Goal: Transaction & Acquisition: Purchase product/service

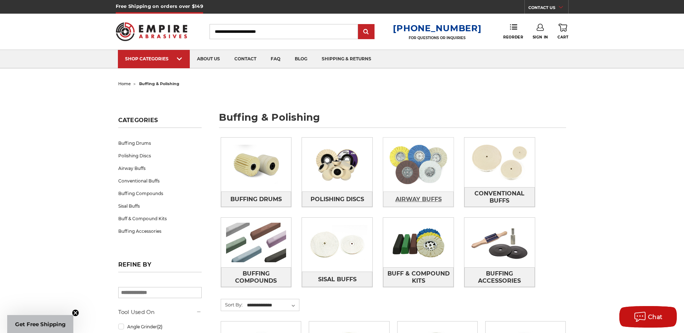
click at [434, 203] on span "Airway Buffs" at bounding box center [418, 199] width 46 height 12
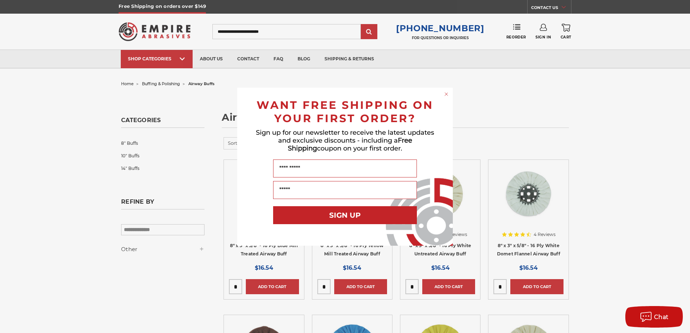
click at [615, 215] on div "Close dialog WANT FREE SHIPPING ON YOUR FIRST ORDER? Sign up for our newsletter…" at bounding box center [345, 166] width 690 height 333
click at [446, 94] on circle "Close dialog" at bounding box center [446, 94] width 7 height 7
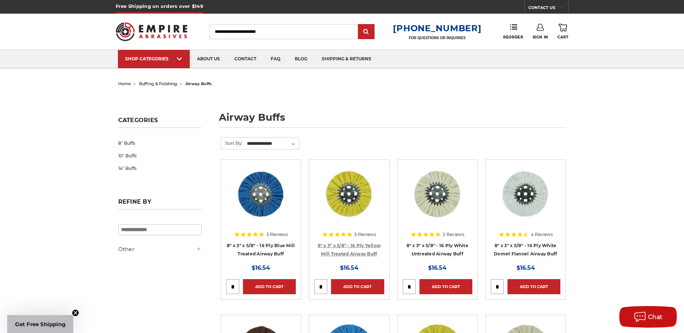
click at [337, 246] on link "8" x 3" x 5/8" - 16 Ply Yellow Mill Treated Airway Buff" at bounding box center [349, 250] width 63 height 14
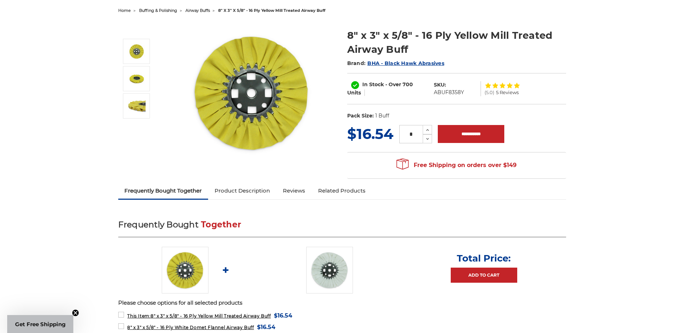
click at [267, 193] on link "Product Description" at bounding box center [242, 191] width 68 height 16
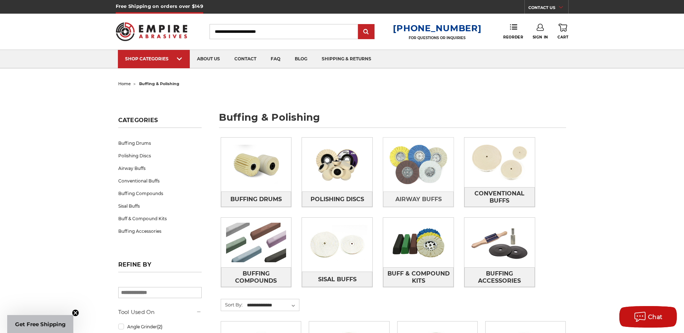
click at [419, 159] on img at bounding box center [418, 165] width 70 height 50
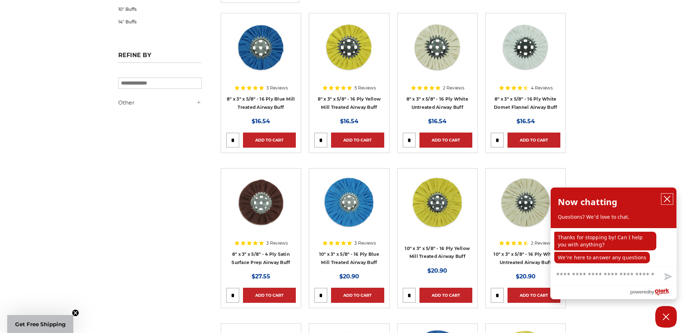
click at [669, 201] on icon "close chatbox" at bounding box center [666, 198] width 7 height 7
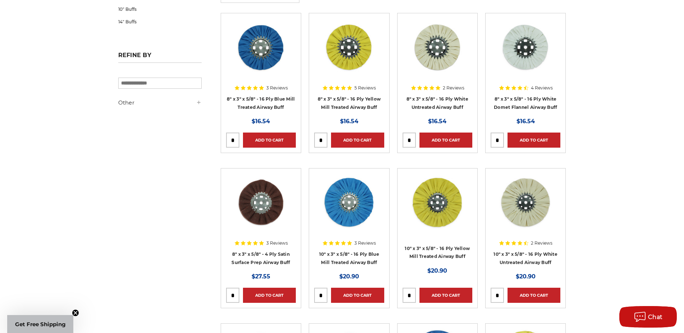
click at [358, 257] on h4 "10" x 3" x 5/8" - 16 Ply Blue Mill Treated Airway Buff" at bounding box center [349, 260] width 70 height 20
click at [357, 259] on h4 "10" x 3" x 5/8" - 16 Ply Blue Mill Treated Airway Buff" at bounding box center [349, 260] width 70 height 20
click at [358, 261] on link "10" x 3" x 5/8" - 16 Ply Blue Mill Treated Airway Buff" at bounding box center [349, 259] width 60 height 14
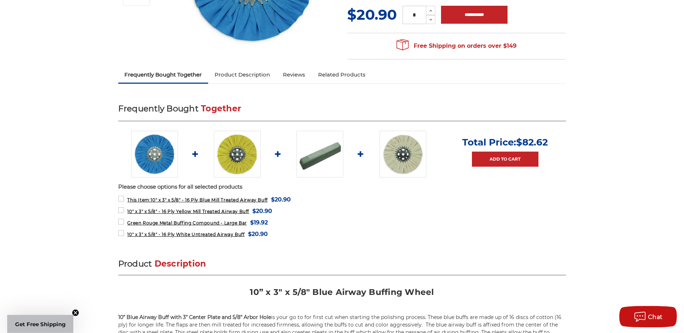
scroll to position [183, 0]
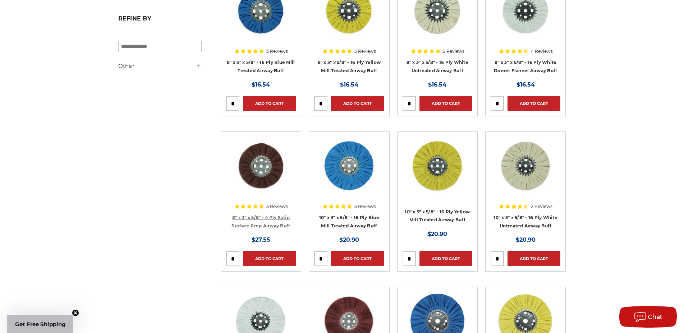
click at [267, 224] on link "8" x 3" x 5/8" - 4 Ply Satin Surface Prep Airway Buff" at bounding box center [260, 222] width 59 height 14
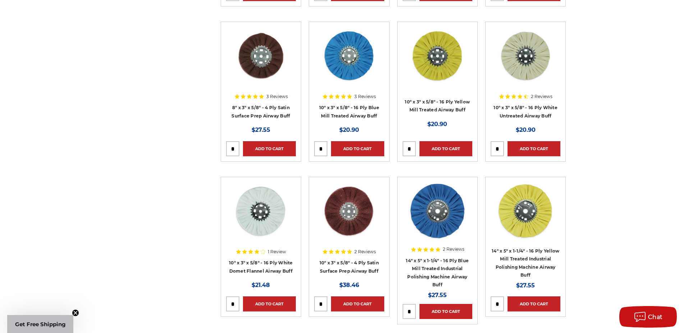
click at [464, 281] on h4 "14" x 5" x 1-1/4" - 16 Ply Blue Mill Treated Industrial Polishing Machine Airwa…" at bounding box center [437, 273] width 70 height 32
click at [464, 278] on link "14" x 5" x 1-1/4" - 16 Ply Blue Mill Treated Industrial Polishing Machine Airwa…" at bounding box center [437, 273] width 63 height 30
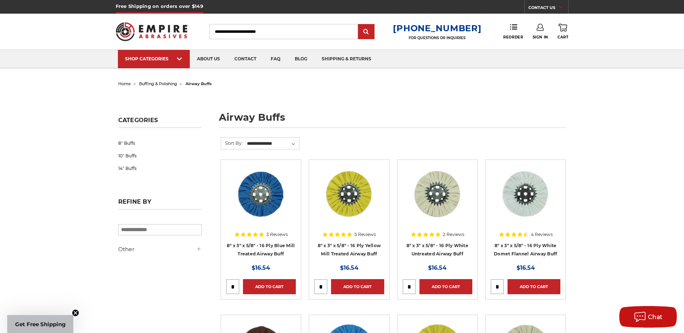
click at [200, 250] on icon at bounding box center [199, 249] width 6 height 6
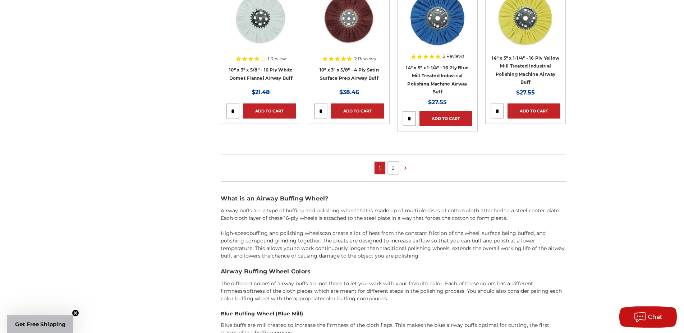
scroll to position [513, 0]
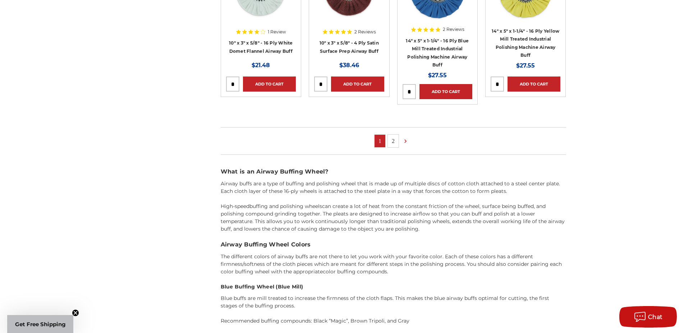
click at [395, 142] on link "2" at bounding box center [393, 141] width 11 height 13
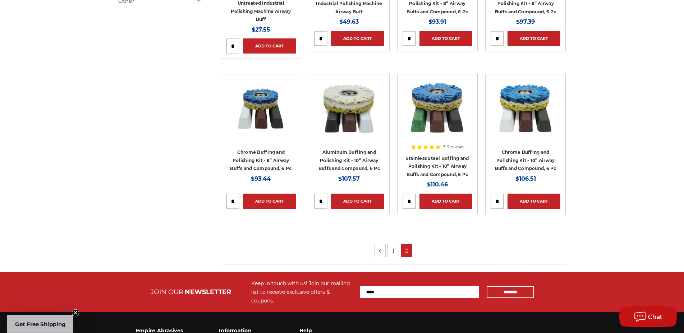
scroll to position [37, 0]
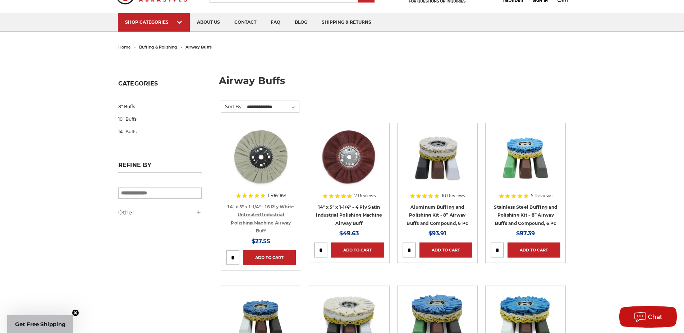
click at [280, 220] on link "14" x 5" x 1-1/4" - 16 Ply White Untreated Industrial Polishing Machine Airway …" at bounding box center [260, 219] width 66 height 30
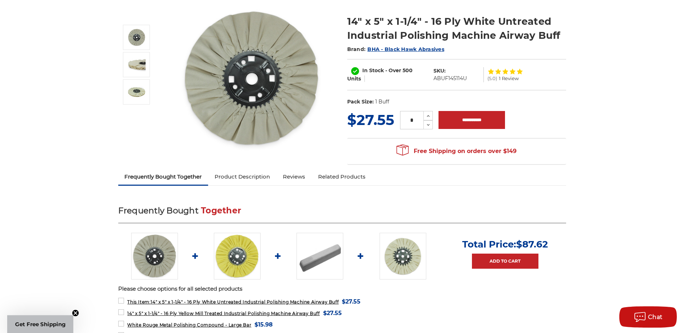
scroll to position [23, 0]
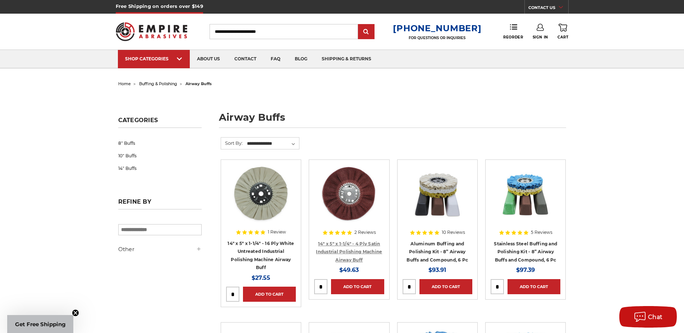
click at [368, 249] on link "14" x 5" x 1-1/4" - 4 Ply Satin Industrial Polishing Machine Airway Buff" at bounding box center [349, 252] width 66 height 22
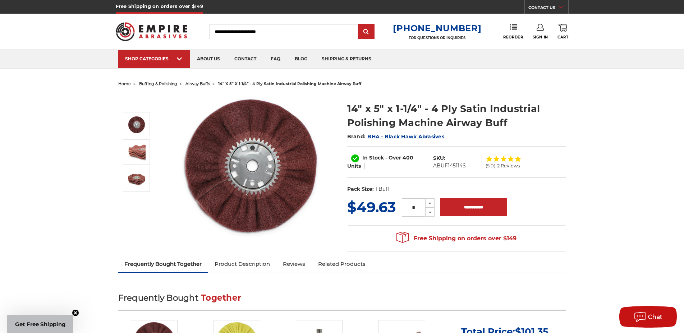
click at [291, 195] on img at bounding box center [252, 166] width 144 height 144
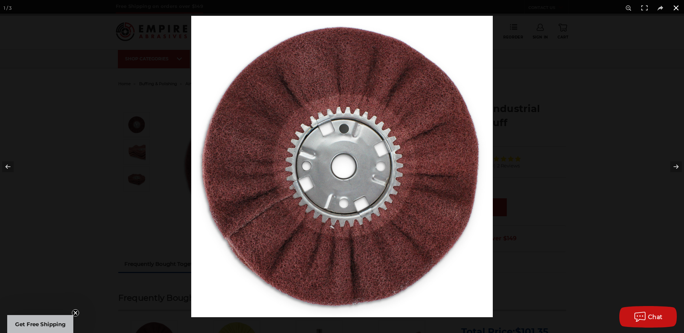
click at [676, 6] on button at bounding box center [676, 8] width 16 height 16
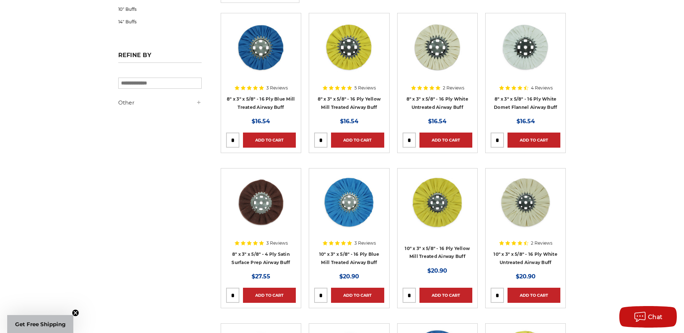
scroll to position [293, 0]
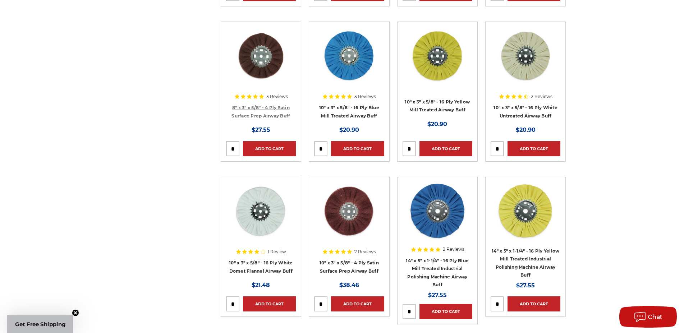
click at [264, 116] on link "8" x 3" x 5/8" - 4 Ply Satin Surface Prep Airway Buff" at bounding box center [260, 112] width 59 height 14
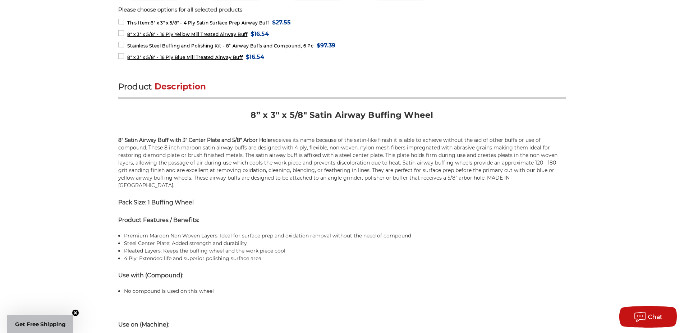
scroll to position [110, 0]
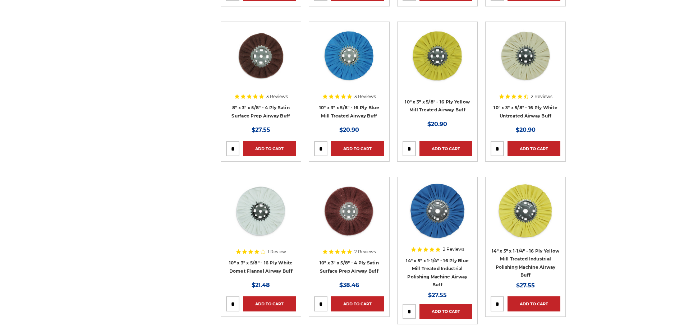
scroll to position [293, 0]
